Goal: Task Accomplishment & Management: Use online tool/utility

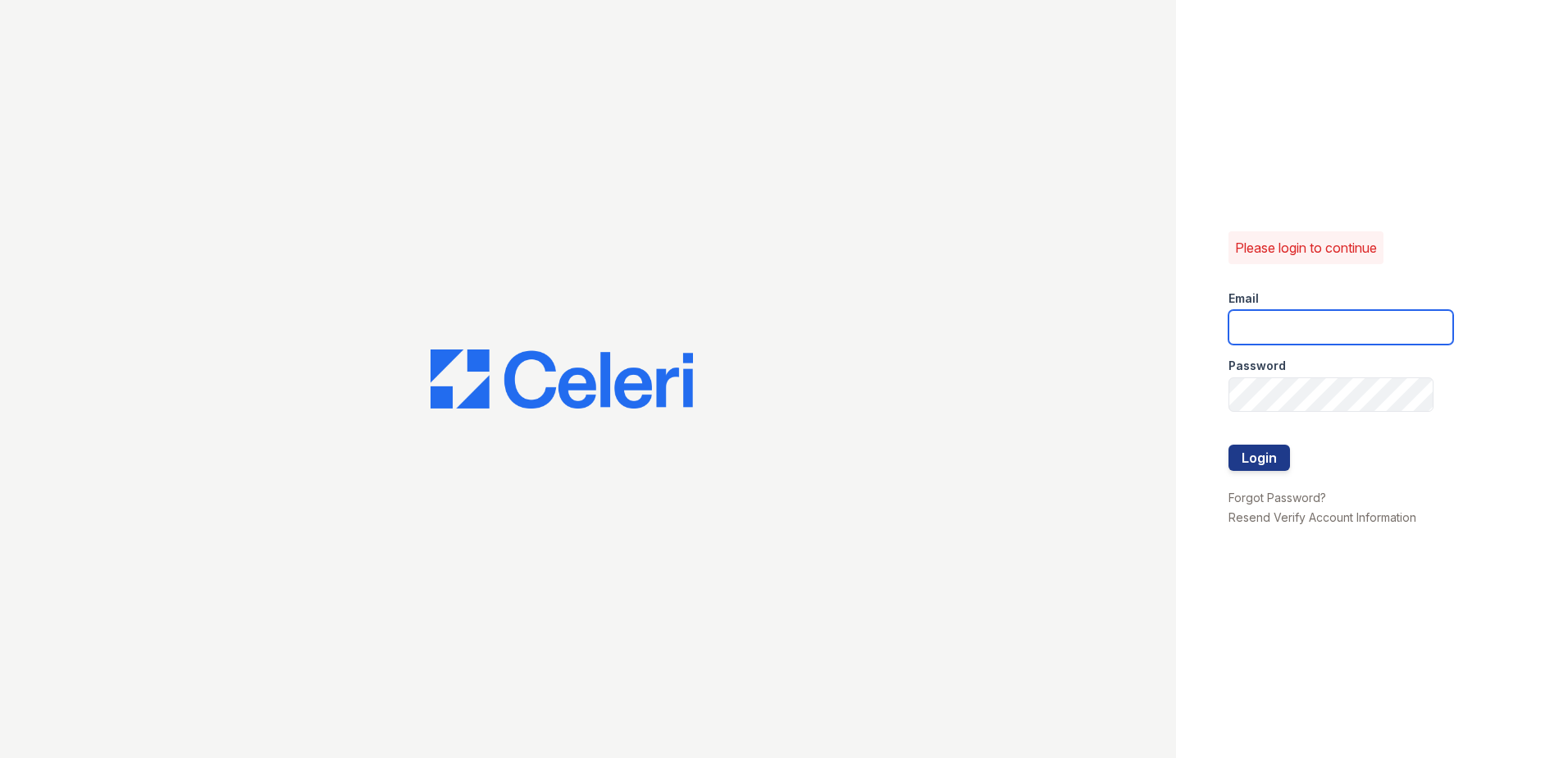
click at [1291, 327] on input "email" at bounding box center [1340, 327] width 225 height 35
type input "mmoran@trinity-pm.com"
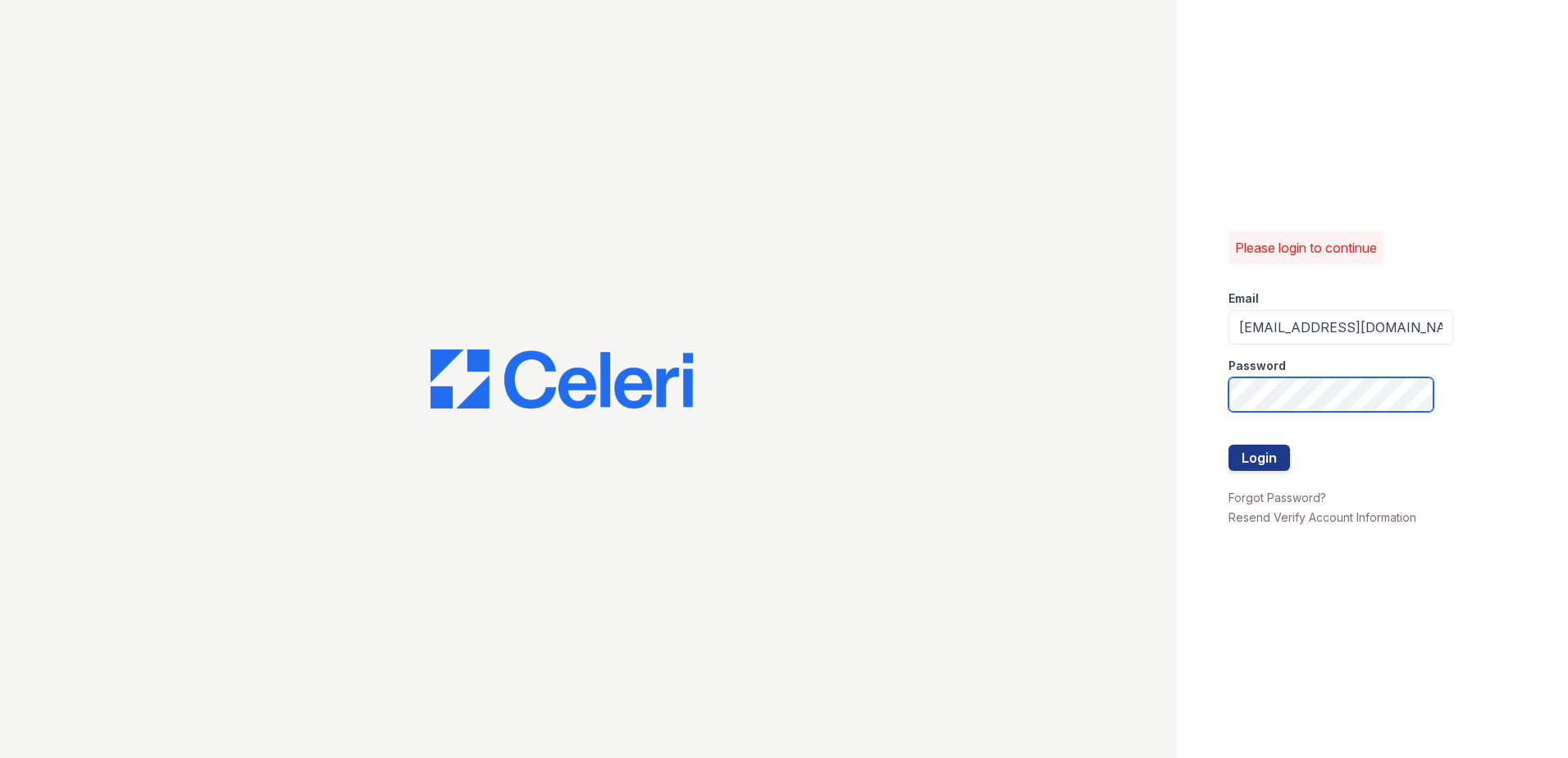
click at [1228, 444] on button "Login" at bounding box center [1259, 458] width 61 height 27
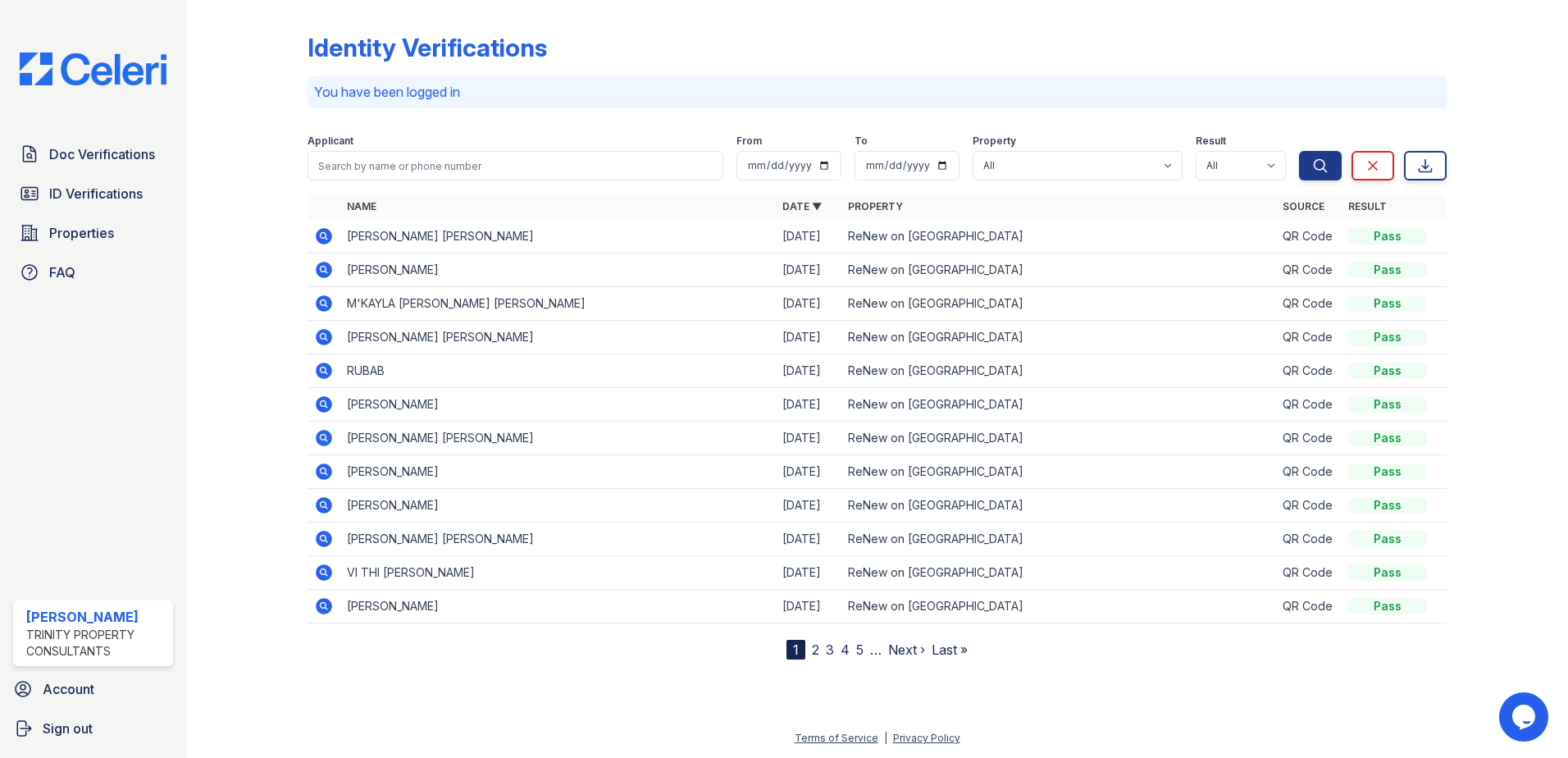
click at [245, 250] on div at bounding box center [260, 332] width 95 height 653
click at [104, 190] on span "ID Verifications" at bounding box center [95, 194] width 93 height 20
